Goal: Task Accomplishment & Management: Manage account settings

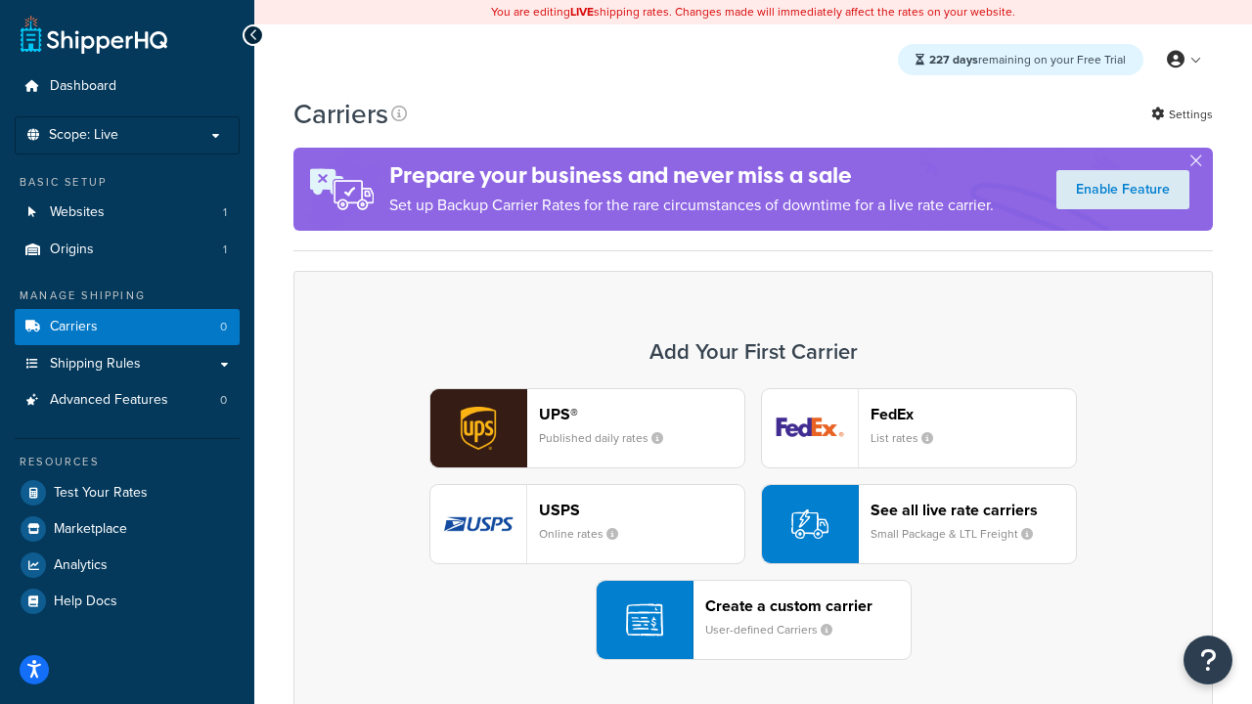
click at [753, 524] on div "UPS® Published daily rates FedEx List rates USPS Online rates See all live rate…" at bounding box center [753, 524] width 878 height 272
click at [973, 414] on header "FedEx" at bounding box center [973, 414] width 205 height 19
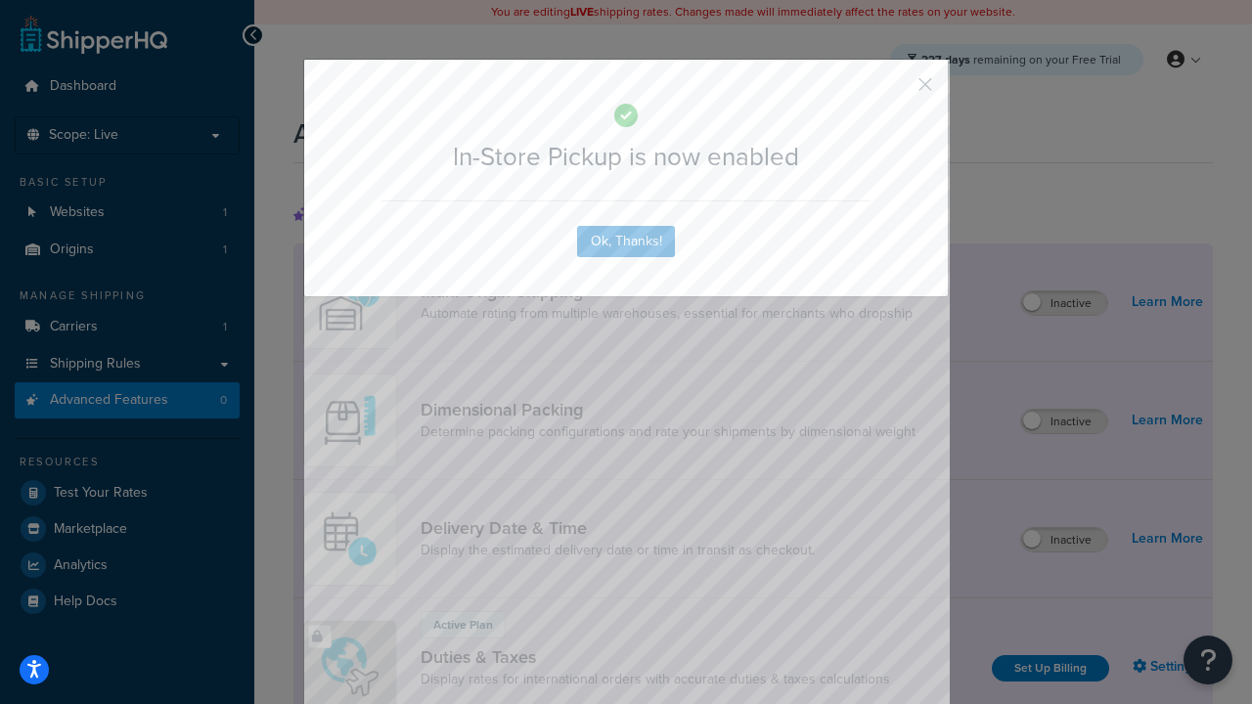
scroll to position [634, 0]
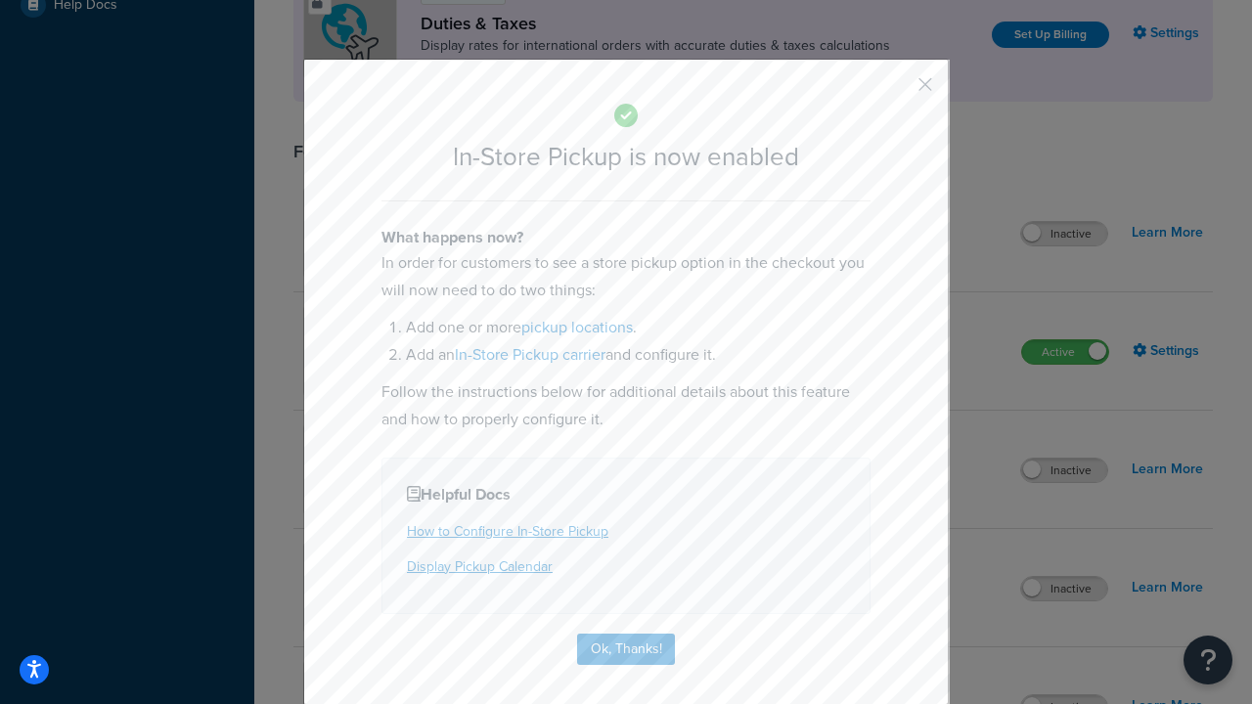
click at [896, 91] on button "button" at bounding box center [896, 91] width 5 height 5
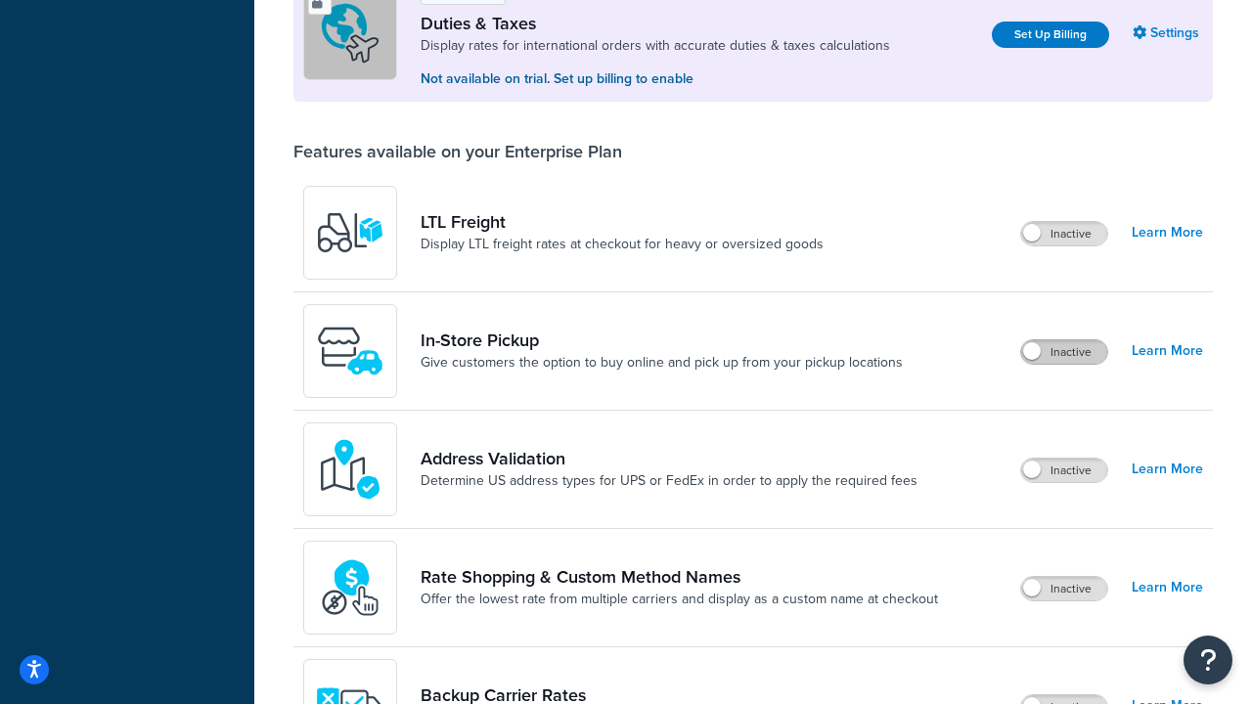
scroll to position [597, 0]
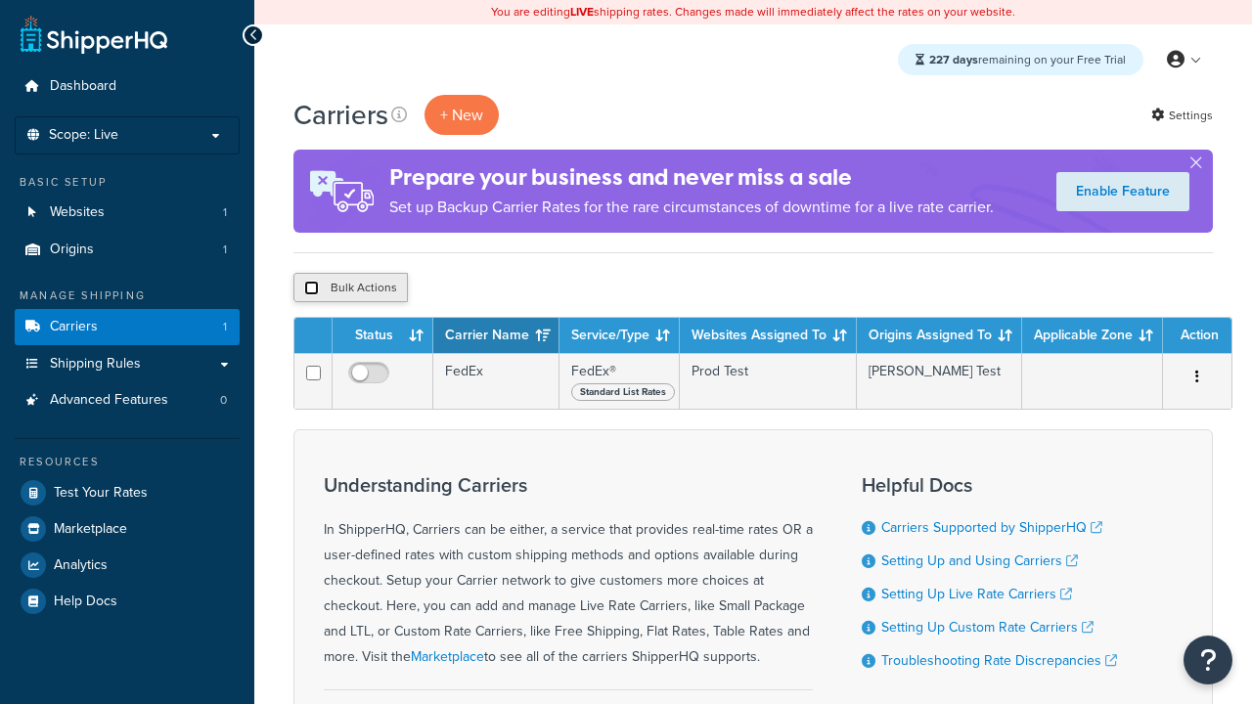
click at [311, 289] on input "checkbox" at bounding box center [311, 288] width 15 height 15
checkbox input "true"
click at [0, 0] on button "Delete" at bounding box center [0, 0] width 0 height 0
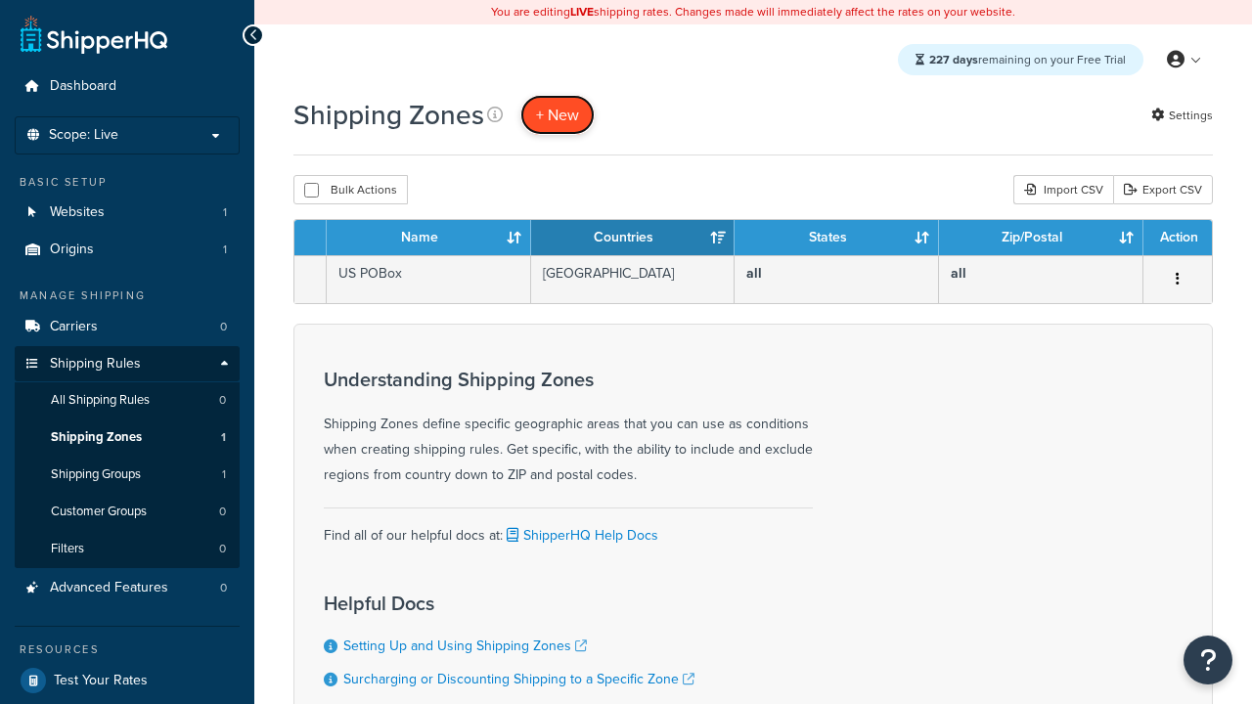
click at [558, 114] on span "+ New" at bounding box center [557, 115] width 43 height 22
